Goal: Task Accomplishment & Management: Manage account settings

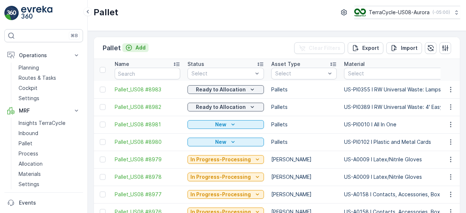
click at [136, 48] on p "Add" at bounding box center [140, 47] width 10 height 7
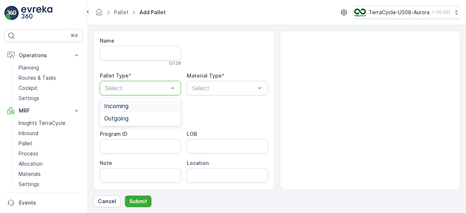
click at [150, 103] on div "Incoming" at bounding box center [140, 106] width 72 height 7
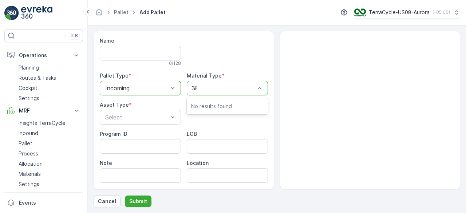
type input "389"
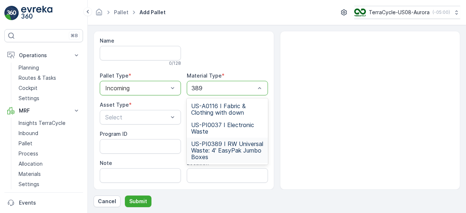
click at [236, 151] on span "US-PI0389 I RW Universal Waste: 4' EasyPak Jumbo Boxes" at bounding box center [227, 150] width 72 height 20
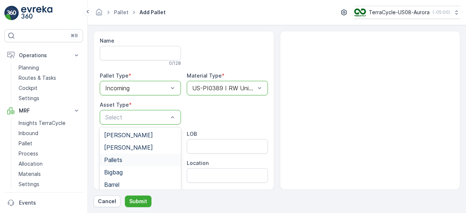
click at [127, 157] on div "Pallets" at bounding box center [140, 159] width 72 height 7
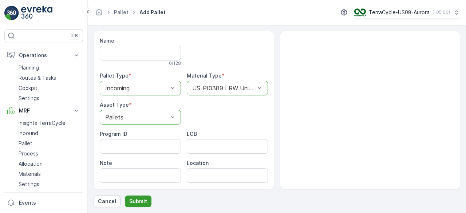
click at [134, 198] on p "Submit" at bounding box center [138, 201] width 18 height 7
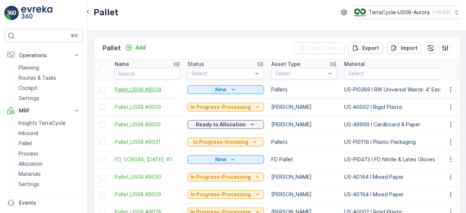
click at [155, 91] on span "Pallet_US08 #9034" at bounding box center [147, 89] width 65 height 7
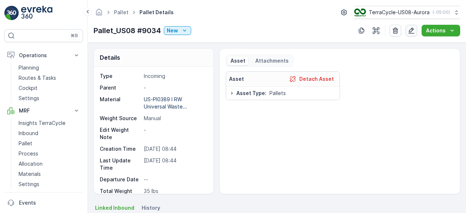
click at [408, 31] on icon "button" at bounding box center [410, 30] width 7 height 7
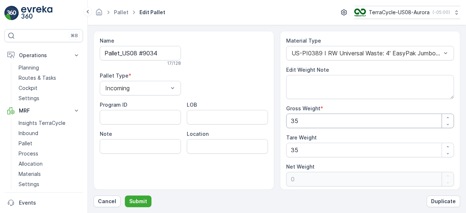
click at [322, 119] on Weight "35" at bounding box center [370, 120] width 168 height 15
type Weight "7"
type Weight "-28"
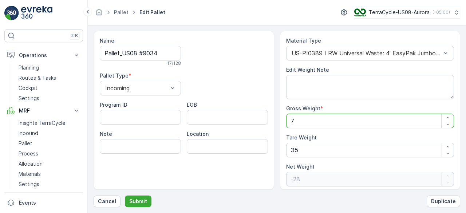
type Weight "76"
type Weight "41"
type Weight "763"
type Weight "728"
type Weight "763"
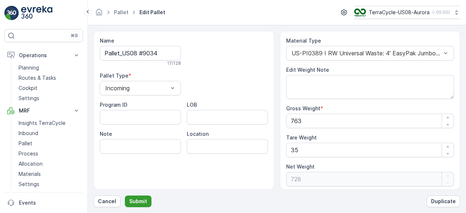
click at [137, 203] on p "Submit" at bounding box center [138, 201] width 18 height 7
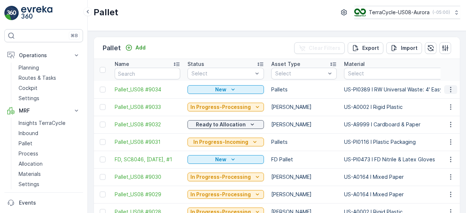
click at [450, 89] on icon "button" at bounding box center [450, 89] width 7 height 7
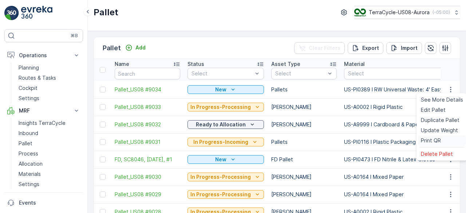
click at [437, 139] on span "Print QR" at bounding box center [430, 140] width 20 height 7
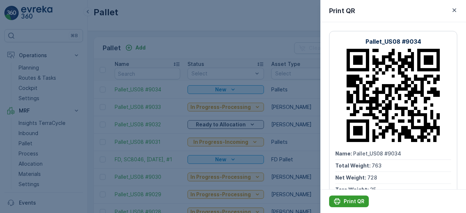
click at [347, 202] on p "Print QR" at bounding box center [353, 201] width 21 height 7
click at [300, 135] on div at bounding box center [233, 106] width 466 height 213
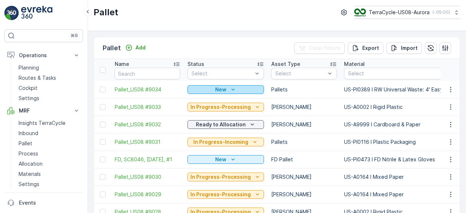
click at [246, 90] on div "New" at bounding box center [225, 89] width 71 height 7
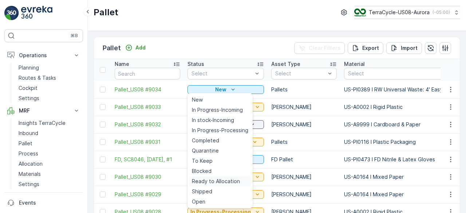
click at [219, 180] on span "Ready to Allocation" at bounding box center [216, 181] width 48 height 7
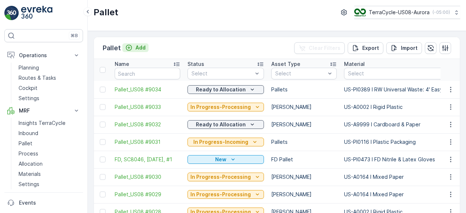
click at [136, 45] on p "Add" at bounding box center [140, 47] width 10 height 7
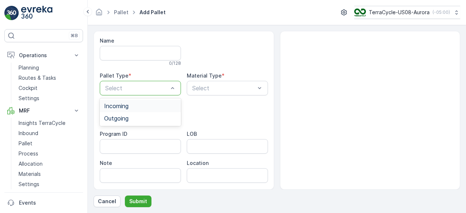
click at [135, 107] on div "Incoming" at bounding box center [140, 106] width 72 height 7
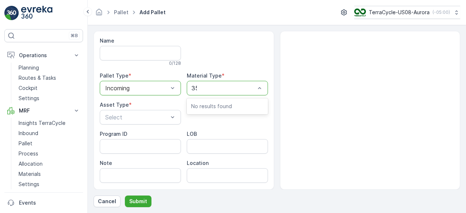
type input "356"
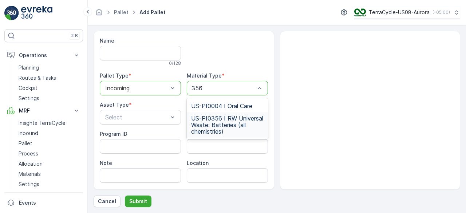
click at [208, 127] on span "US-PI0356 I RW Universal Waste: Batteries (all chemistries)" at bounding box center [227, 125] width 72 height 20
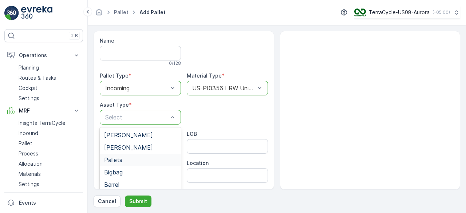
click at [119, 158] on span "Pallets" at bounding box center [113, 159] width 18 height 7
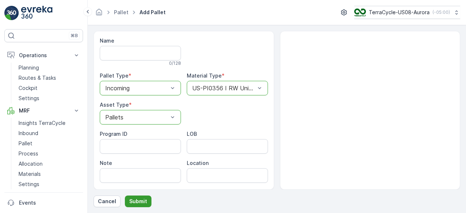
click at [132, 198] on p "Submit" at bounding box center [138, 201] width 18 height 7
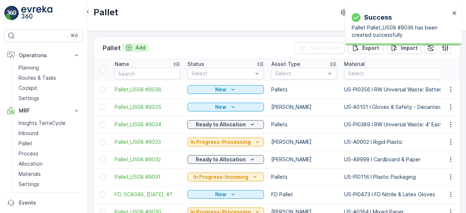
click at [137, 46] on p "Add" at bounding box center [140, 47] width 10 height 7
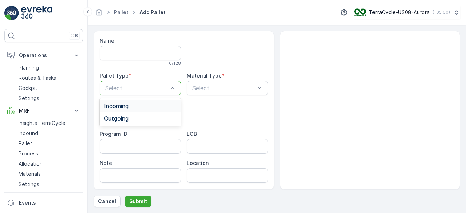
drag, startPoint x: 147, startPoint y: 87, endPoint x: 145, endPoint y: 108, distance: 21.2
click at [145, 108] on div "Incoming" at bounding box center [140, 106] width 72 height 7
click at [202, 93] on div "Select" at bounding box center [227, 88] width 81 height 15
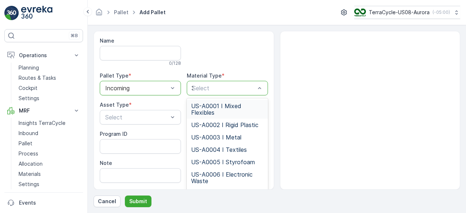
type input "356"
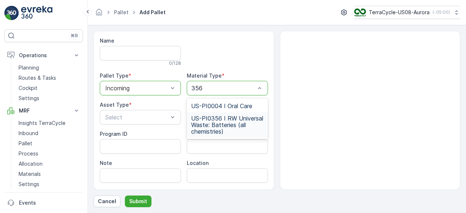
click at [216, 118] on span "US-PI0356 I RW Universal Waste: Batteries (all chemistries)" at bounding box center [227, 125] width 72 height 20
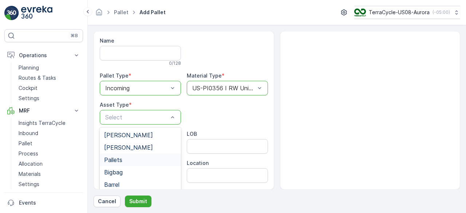
click at [129, 162] on div "Pallets" at bounding box center [140, 159] width 72 height 7
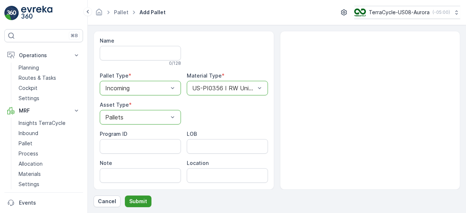
click at [134, 200] on p "Submit" at bounding box center [138, 201] width 18 height 7
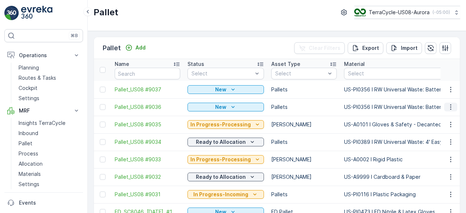
click at [450, 107] on icon "button" at bounding box center [450, 106] width 1 height 5
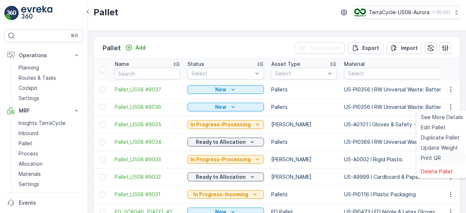
click at [434, 159] on span "Print QR" at bounding box center [430, 157] width 20 height 7
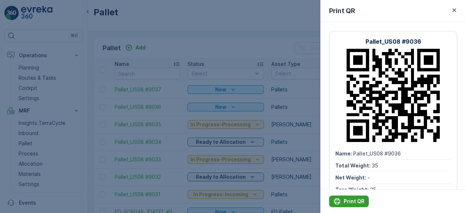
click at [351, 198] on p "Print QR" at bounding box center [353, 201] width 21 height 7
click at [298, 104] on div at bounding box center [233, 106] width 466 height 213
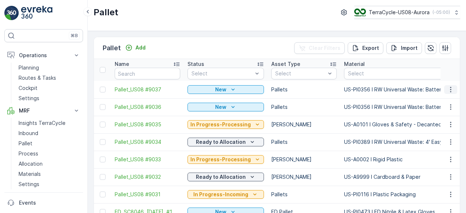
click at [452, 88] on icon "button" at bounding box center [450, 89] width 7 height 7
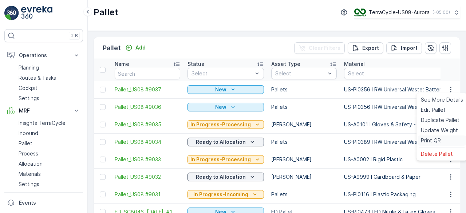
click at [433, 139] on span "Print QR" at bounding box center [430, 140] width 20 height 7
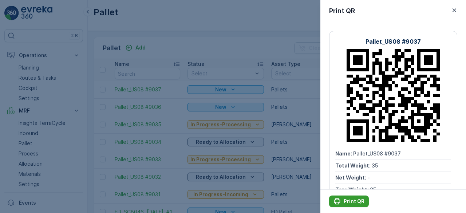
click at [346, 200] on p "Print QR" at bounding box center [353, 201] width 21 height 7
click at [299, 126] on div at bounding box center [233, 106] width 466 height 213
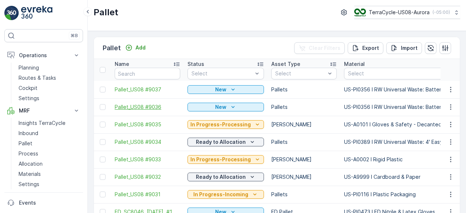
click at [147, 107] on span "Pallet_US08 #9036" at bounding box center [147, 106] width 65 height 7
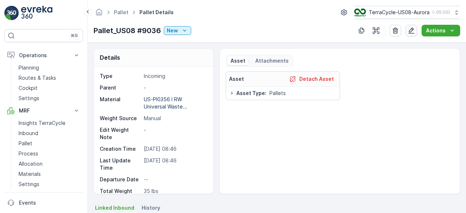
click at [413, 30] on icon "button" at bounding box center [410, 30] width 7 height 7
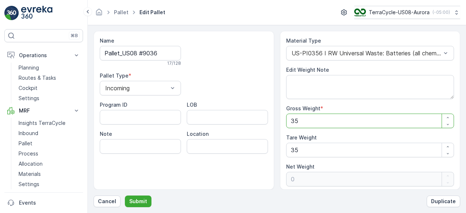
click at [308, 121] on Weight "35" at bounding box center [370, 120] width 168 height 15
type Weight "2"
type Weight "-33"
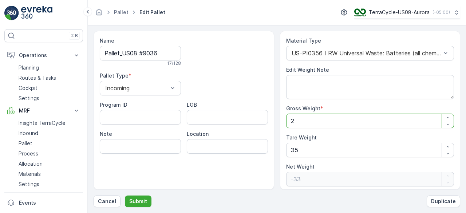
type Weight "21"
type Weight "-14"
type Weight "217"
type Weight "182"
type Weight "2176"
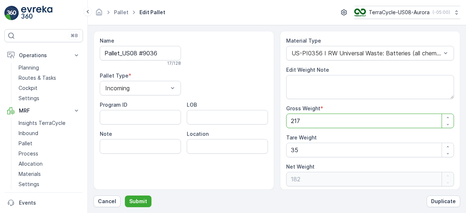
type Weight "2141"
type Weight "2176"
click at [132, 200] on p "Submit" at bounding box center [138, 201] width 18 height 7
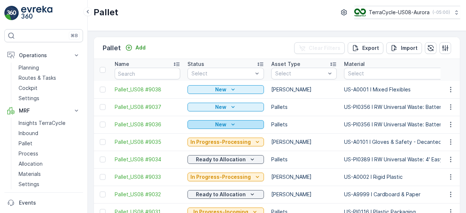
click at [213, 125] on div "New" at bounding box center [225, 124] width 71 height 7
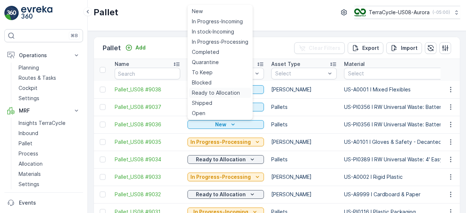
click at [225, 95] on span "Ready to Allocation" at bounding box center [216, 92] width 48 height 7
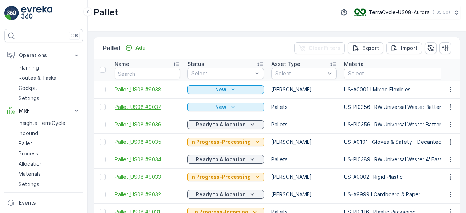
click at [149, 106] on span "Pallet_US08 #9037" at bounding box center [147, 106] width 65 height 7
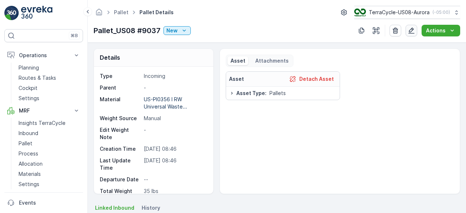
click at [412, 32] on icon "button" at bounding box center [410, 30] width 7 height 7
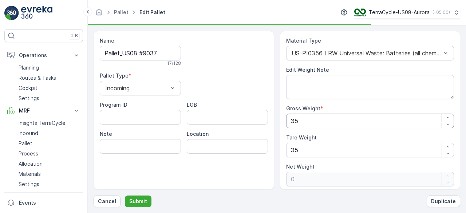
click at [295, 121] on Weight "35" at bounding box center [370, 120] width 168 height 15
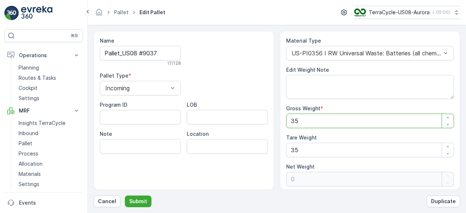
click at [295, 121] on Weight "35" at bounding box center [370, 120] width 168 height 15
type Weight "1"
type Weight "-34"
type Weight "18"
type Weight "-17"
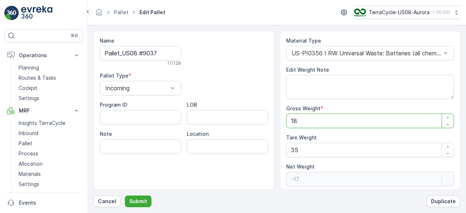
type Weight "187"
type Weight "152"
type Weight "1870"
type Weight "1835"
type Weight "1870"
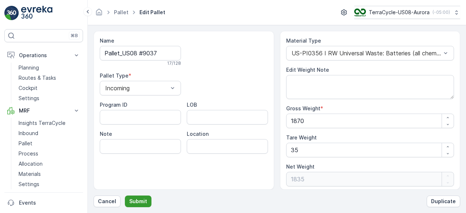
click at [137, 202] on p "Submit" at bounding box center [138, 201] width 18 height 7
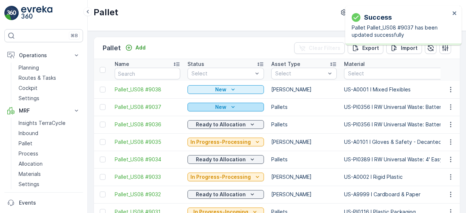
click at [219, 103] on p "New" at bounding box center [220, 106] width 11 height 7
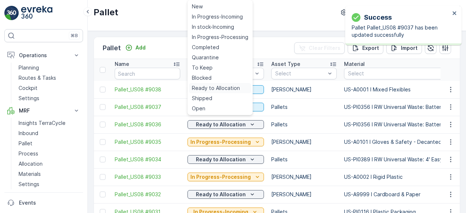
click at [222, 85] on span "Ready to Allocation" at bounding box center [216, 87] width 48 height 7
